Goal: Contribute content

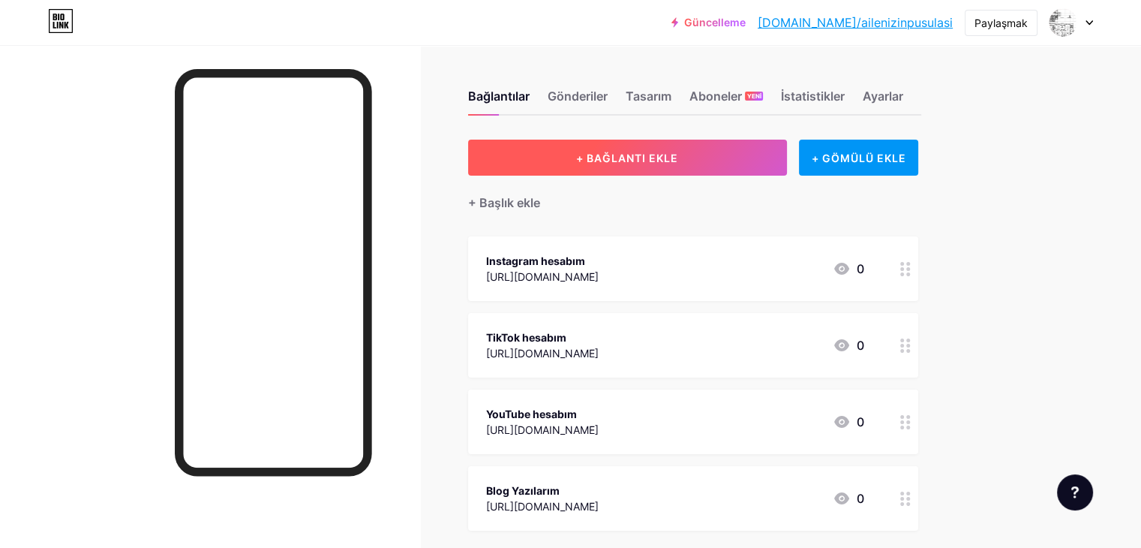
click at [787, 157] on button "+ BAĞLANTI EKLE" at bounding box center [627, 158] width 319 height 36
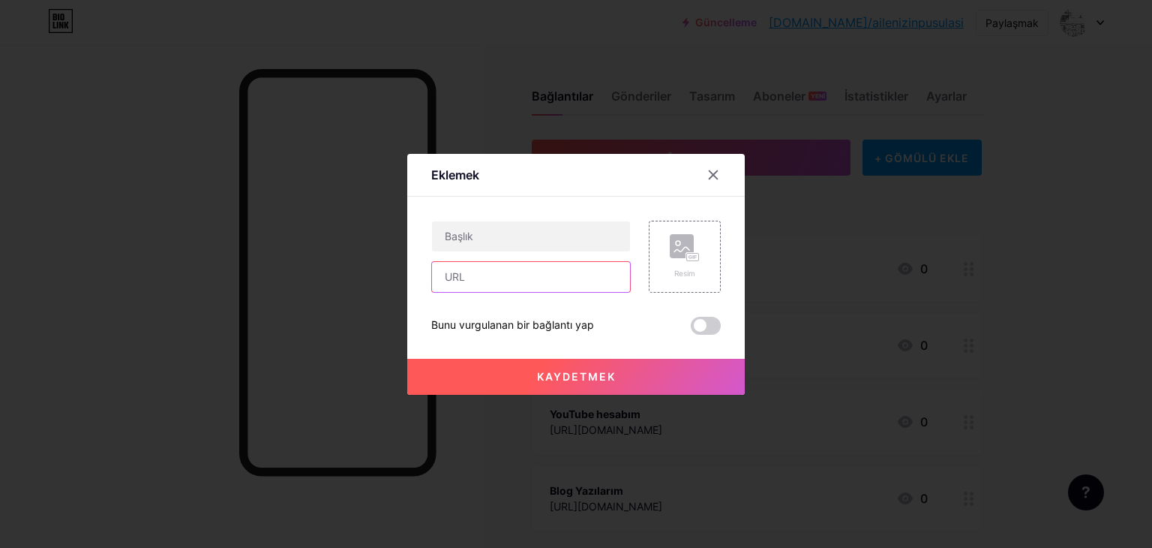
click at [516, 271] on input "text" at bounding box center [531, 277] width 198 height 30
paste input "[URL][DOMAIN_NAME]"
type input "[URL][DOMAIN_NAME]"
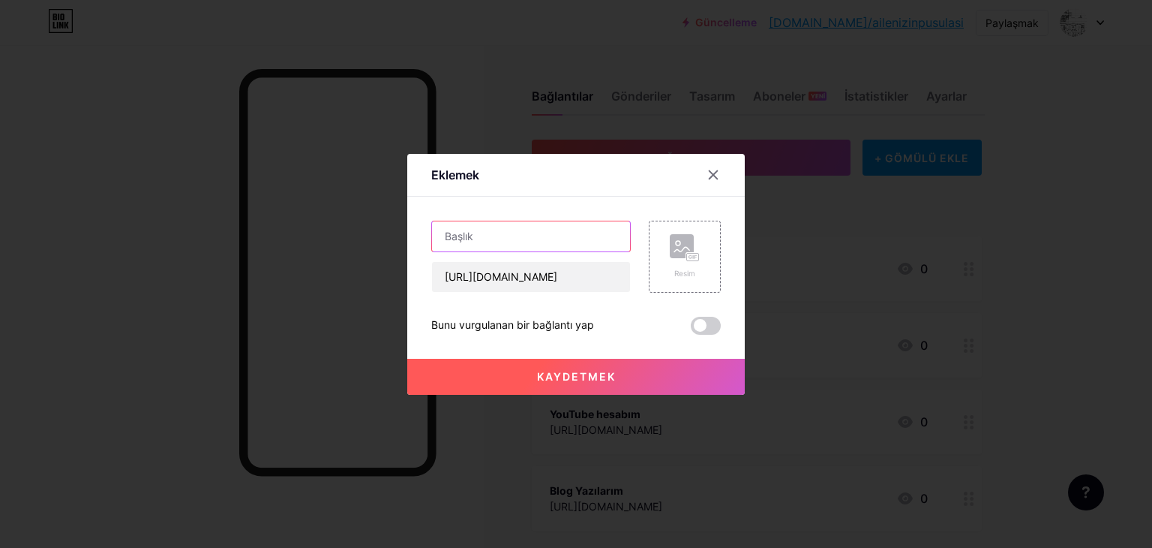
click at [518, 239] on input "text" at bounding box center [531, 236] width 198 height 30
type input "İlişkilerde Bağ Kumayı Güçlendirecek 7 Küçük Adım"
click at [599, 368] on button "Kaydetmek" at bounding box center [576, 377] width 338 height 36
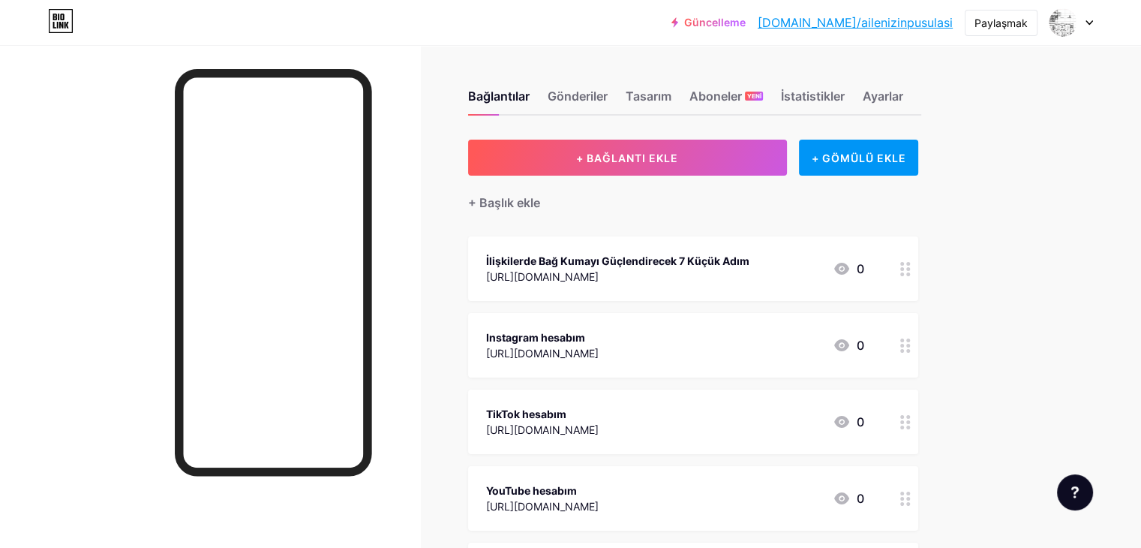
click at [749, 284] on div "İlişkilerde Bağ Kumayı Güçlendirecek 7 Küçük Adım [URL][DOMAIN_NAME]" at bounding box center [617, 268] width 263 height 35
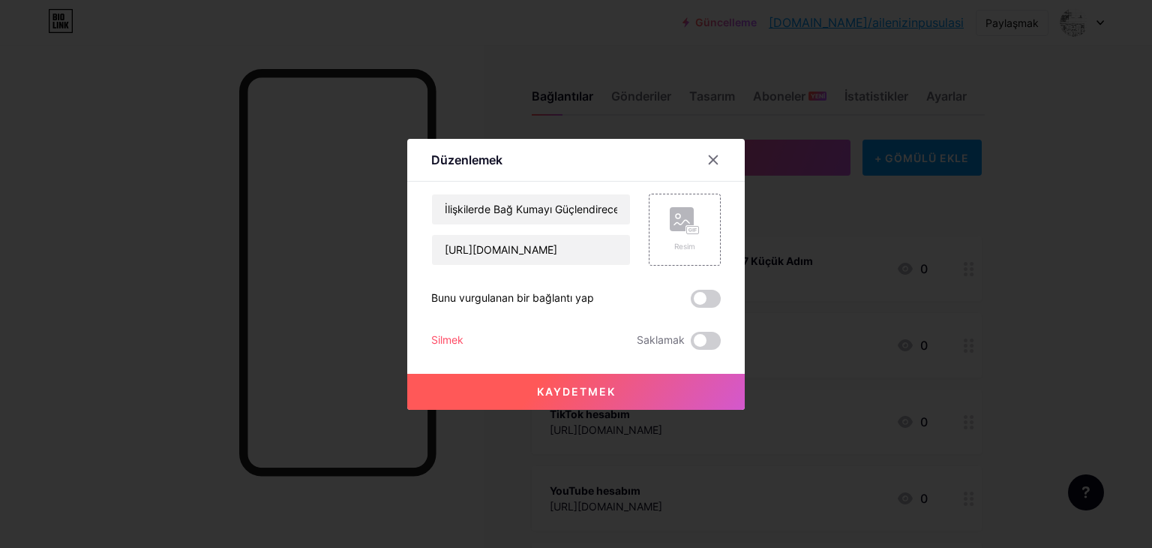
click at [1049, 255] on div at bounding box center [576, 274] width 1152 height 548
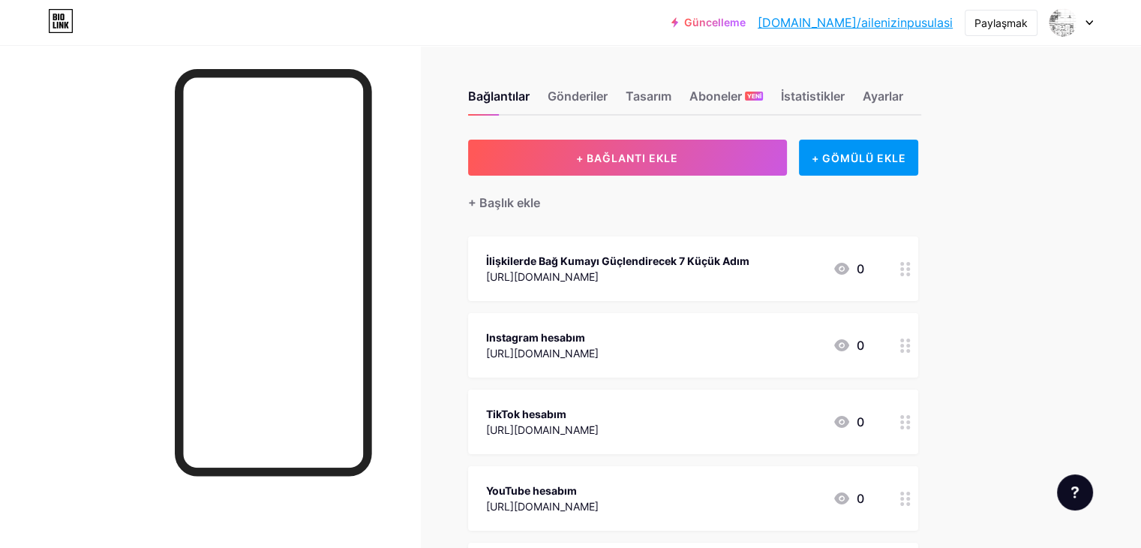
click at [910, 272] on circle at bounding box center [908, 274] width 4 height 4
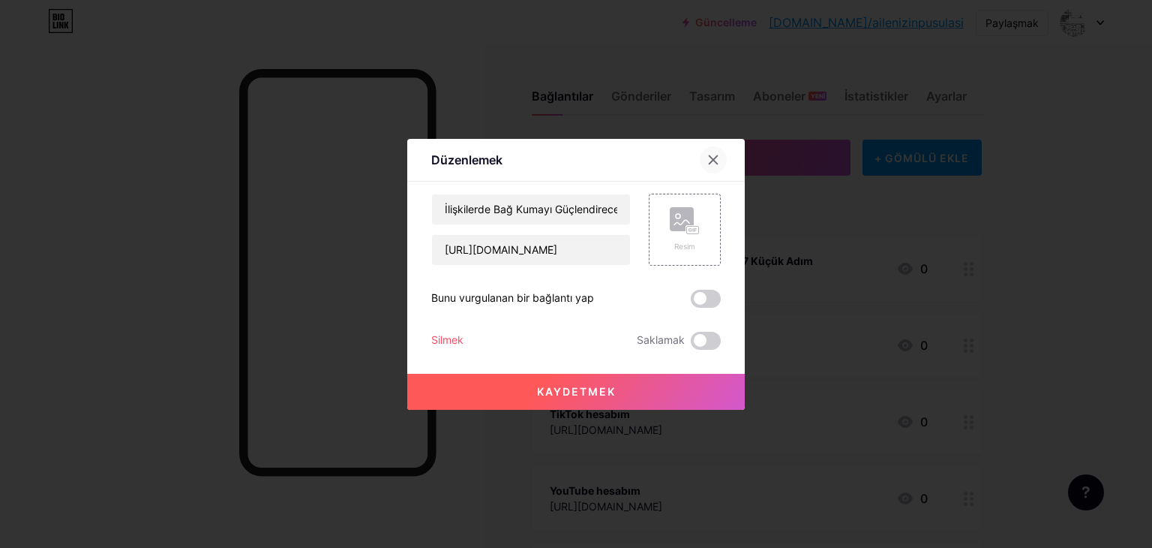
click at [710, 158] on icon at bounding box center [714, 159] width 8 height 8
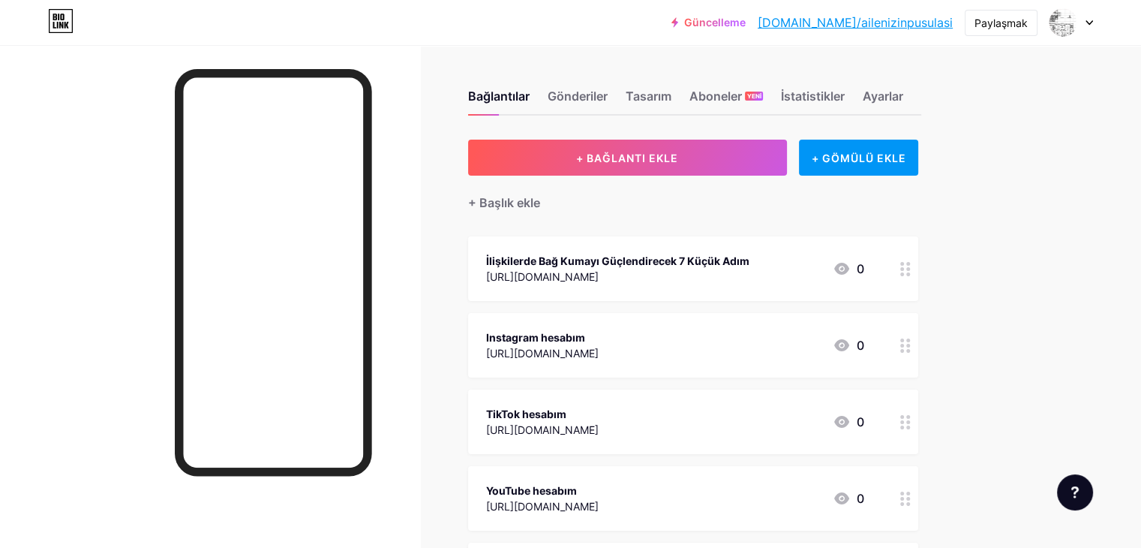
click at [735, 283] on div "İlişkilerde Bağ Kumayı Güçlendirecek 7 Küçük Adım [URL][DOMAIN_NAME]" at bounding box center [617, 268] width 263 height 35
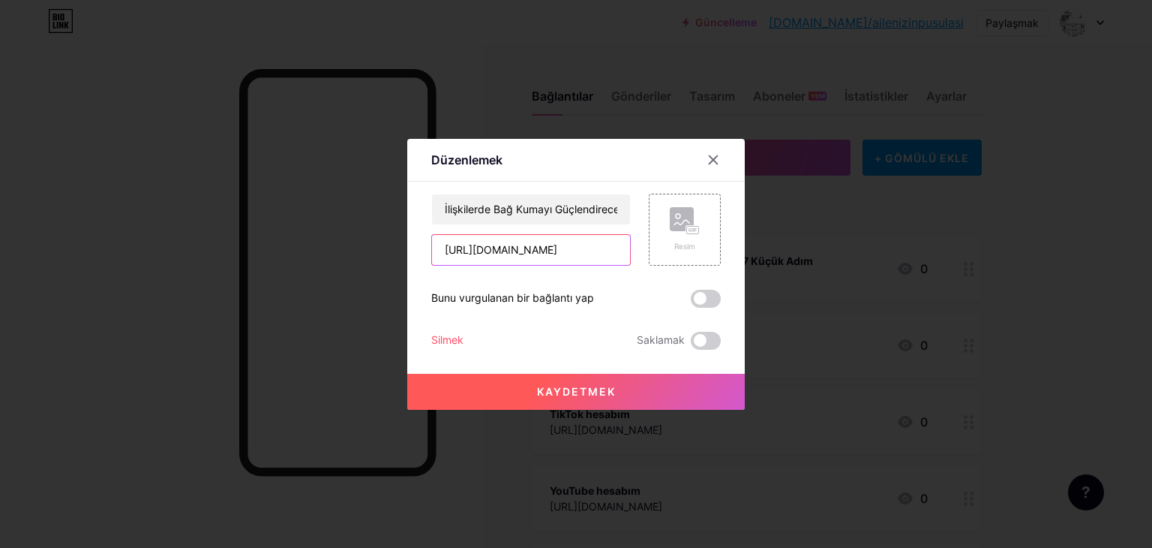
scroll to position [0, 758]
drag, startPoint x: 435, startPoint y: 250, endPoint x: 639, endPoint y: 259, distance: 204.3
click at [639, 259] on div "İlişkilerde Bağ Kumayı Güçlendirecek 7 Küçük Adım [URL][DOMAIN_NAME] Resim" at bounding box center [576, 230] width 290 height 72
paste input "[DOMAIN_NAME][URL]"
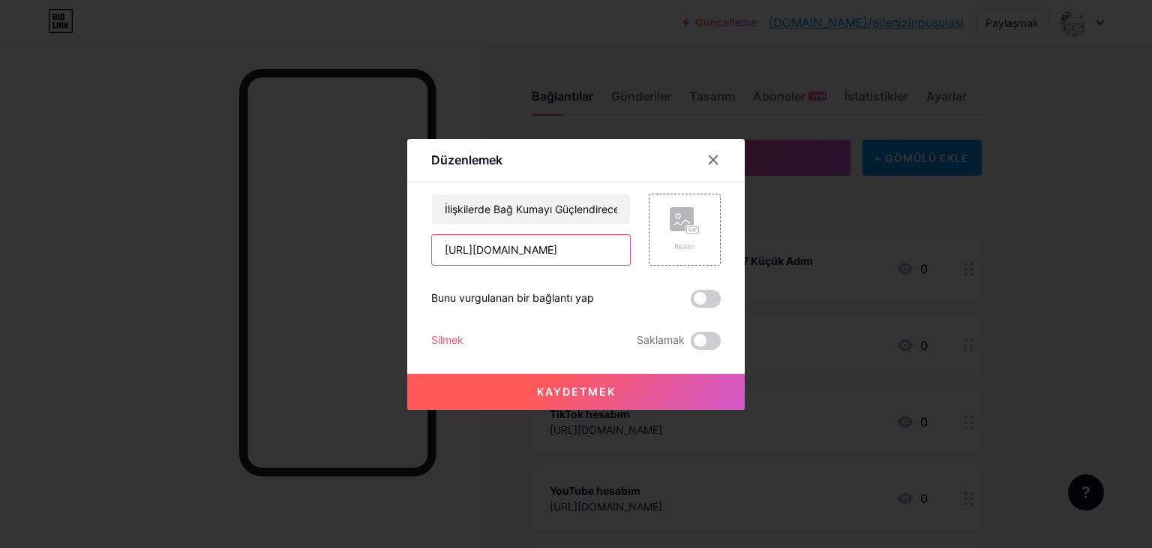
type input "[URL][DOMAIN_NAME]"
click at [587, 397] on font "Kaydetmek" at bounding box center [576, 391] width 79 height 13
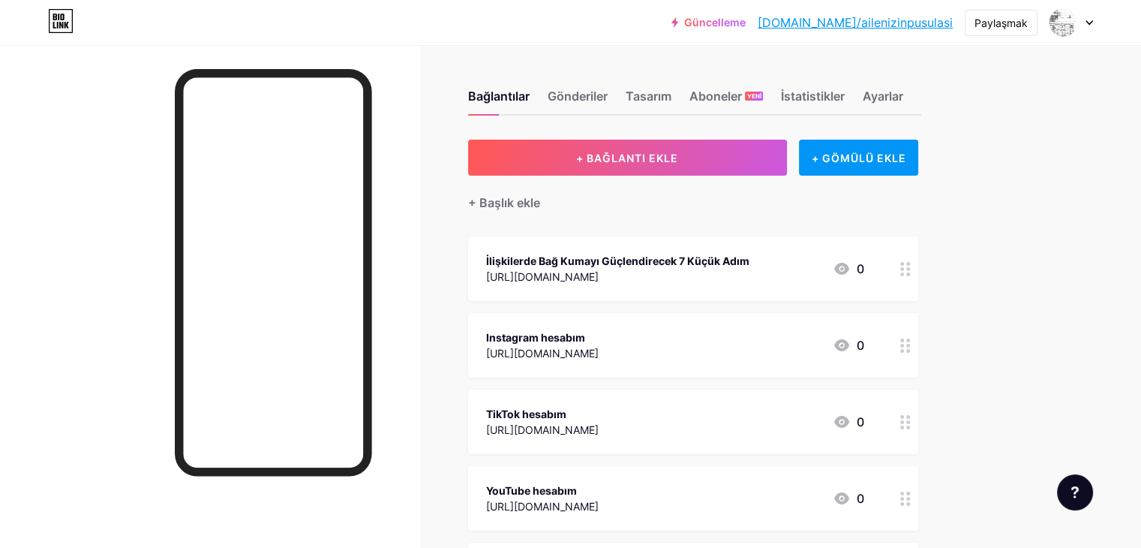
click at [665, 305] on span "İlişkilerde Bağ Kumayı Güçlendirecek 7 Küçük Adım [URL][DOMAIN_NAME] 0 Instagra…" at bounding box center [693, 421] width 450 height 371
click at [674, 288] on div "İlişkilerde Bağ Kumayı Güçlendirecek 7 Küçük Adım [URL][DOMAIN_NAME] 0" at bounding box center [693, 268] width 450 height 65
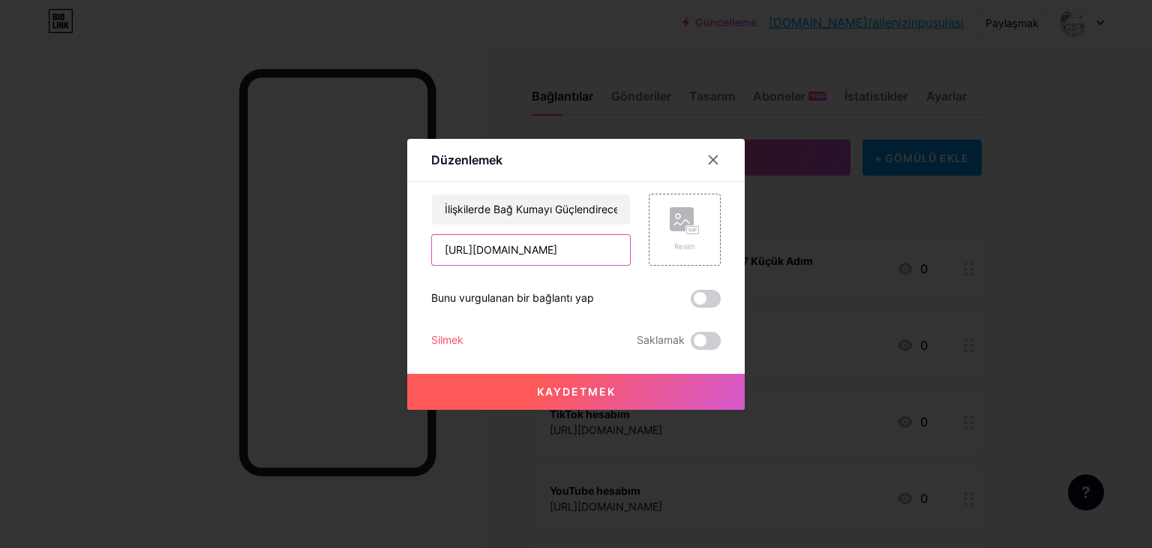
click at [442, 256] on input "[URL][DOMAIN_NAME]" at bounding box center [531, 250] width 198 height 30
drag, startPoint x: 440, startPoint y: 252, endPoint x: 661, endPoint y: 249, distance: 221.3
click at [661, 249] on div "İlişkilerde Bağ Kumayı Güçlendirecek 7 Küçük Adım [URL][DOMAIN_NAME] Resim" at bounding box center [576, 230] width 290 height 72
paste input "text"
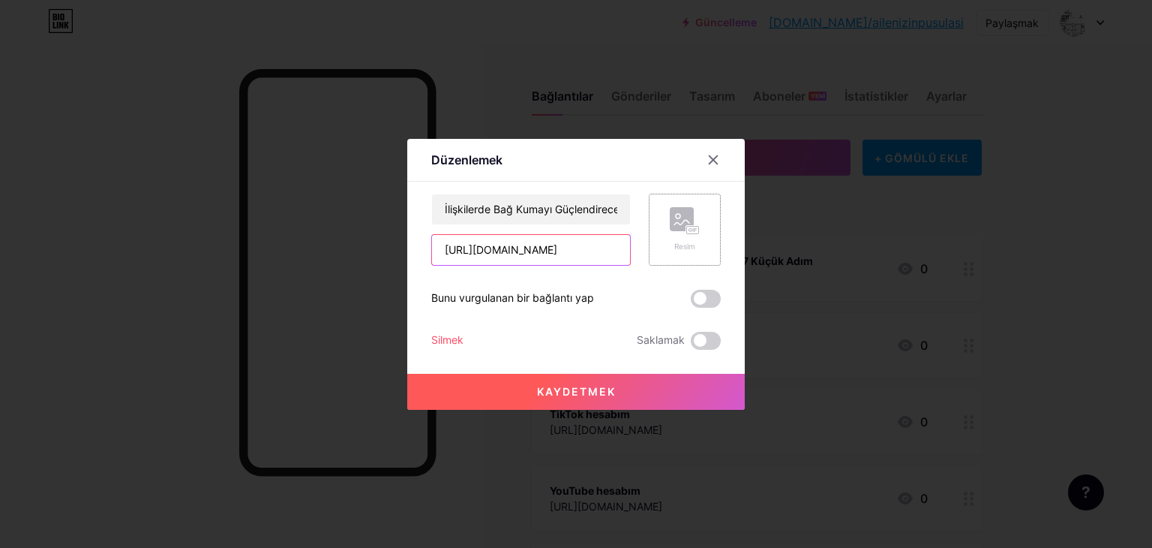
scroll to position [0, 209]
type input "[URL][DOMAIN_NAME]"
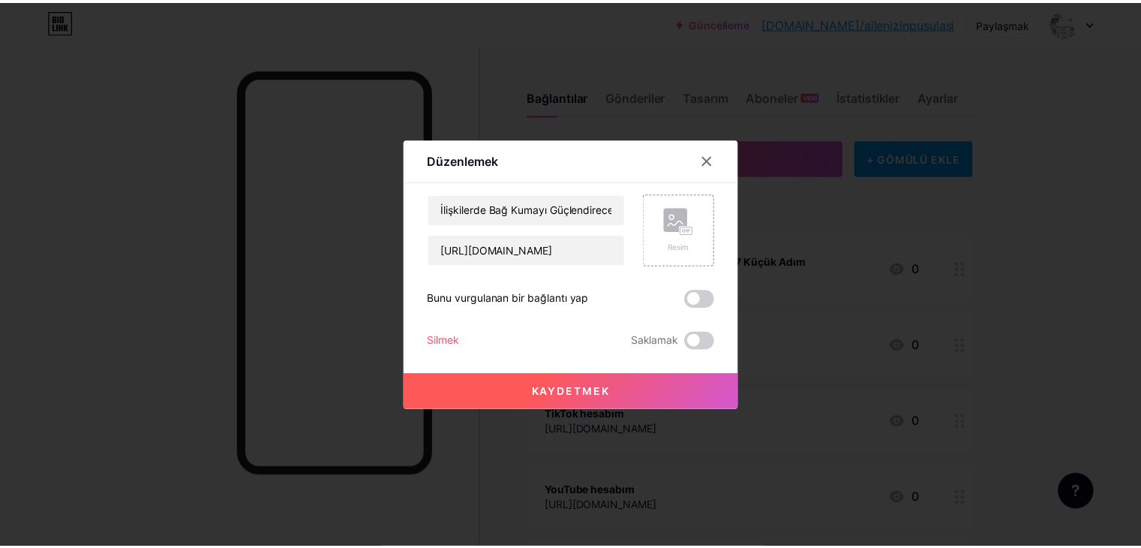
scroll to position [0, 0]
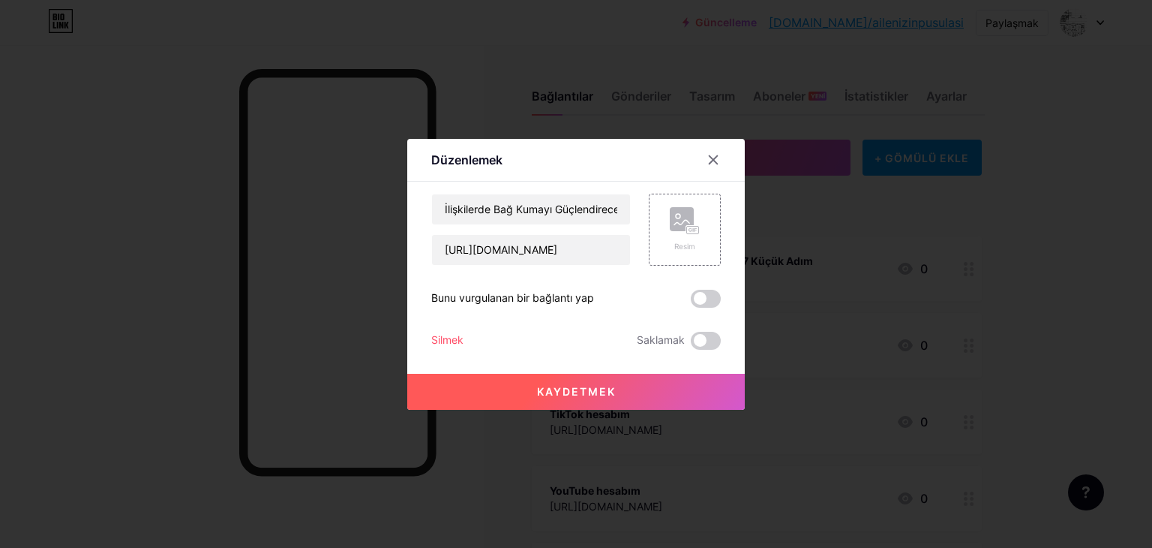
click at [609, 382] on button "Kaydetmek" at bounding box center [576, 392] width 338 height 36
